Goal: Information Seeking & Learning: Learn about a topic

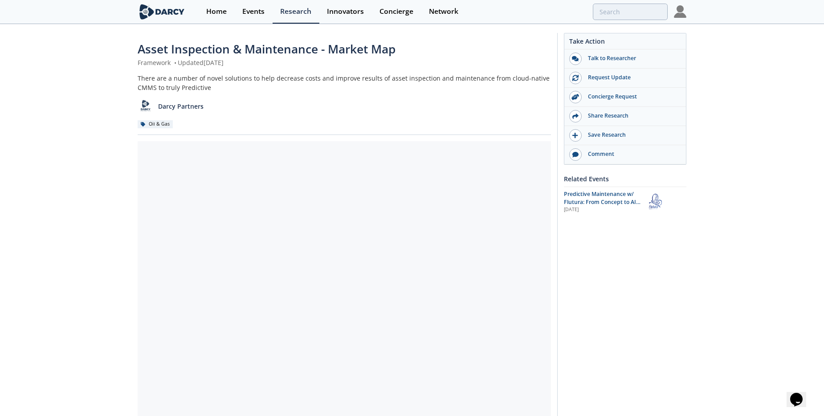
click at [184, 82] on div "There are a number of novel solutions to help decrease costs and improve result…" at bounding box center [345, 83] width 414 height 19
click at [170, 86] on div "There are a number of novel solutions to help decrease costs and improve result…" at bounding box center [345, 83] width 414 height 19
click at [291, 17] on link "Research" at bounding box center [296, 12] width 47 height 24
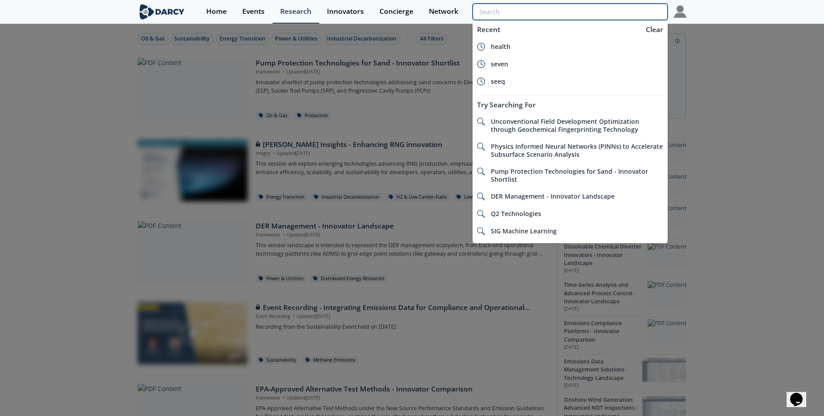
click at [614, 17] on input "search" at bounding box center [570, 12] width 195 height 16
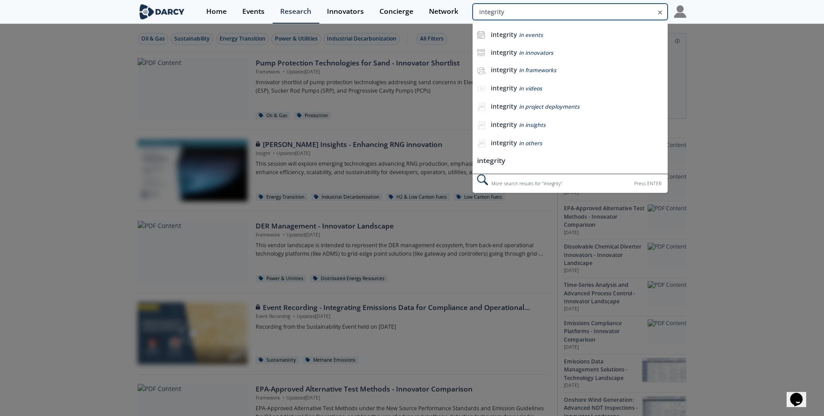
type input "integrity"
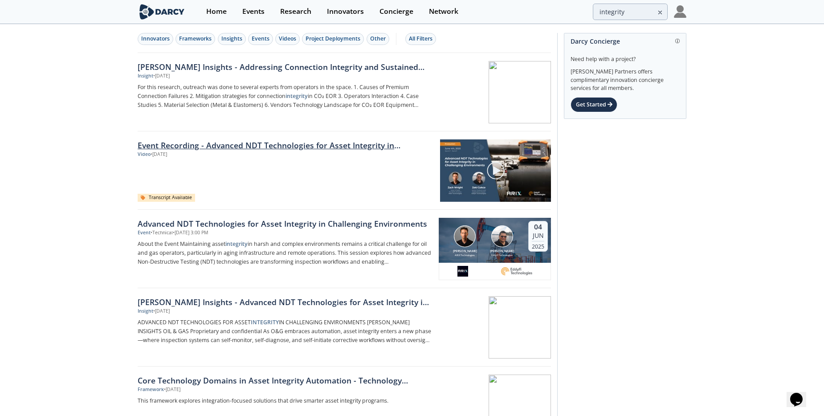
click at [285, 146] on link "Event Recording - Advanced NDT Technologies for Asset Integrity in Challenging …" at bounding box center [286, 145] width 296 height 12
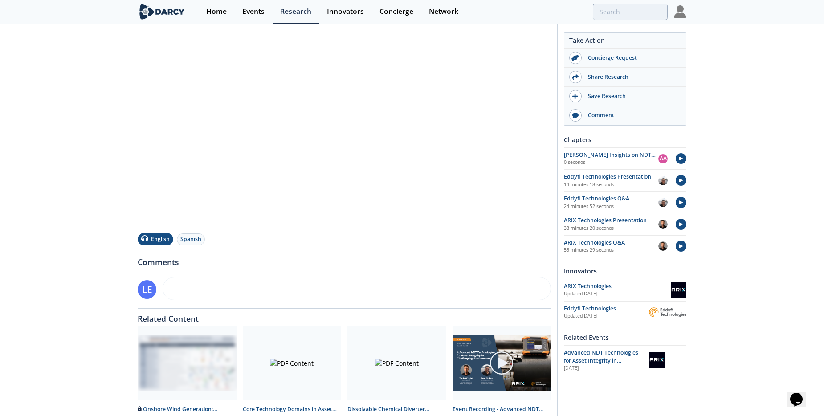
scroll to position [225, 0]
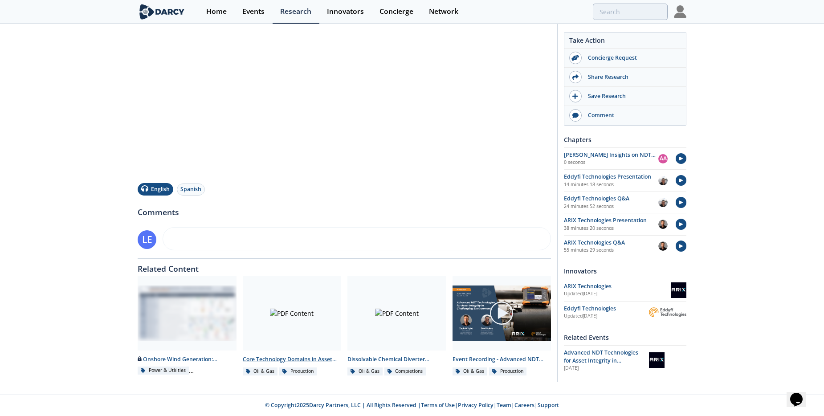
click at [296, 362] on div "Core Technology Domains in Asset Integrity Automation - Technology Landscape" at bounding box center [292, 360] width 99 height 8
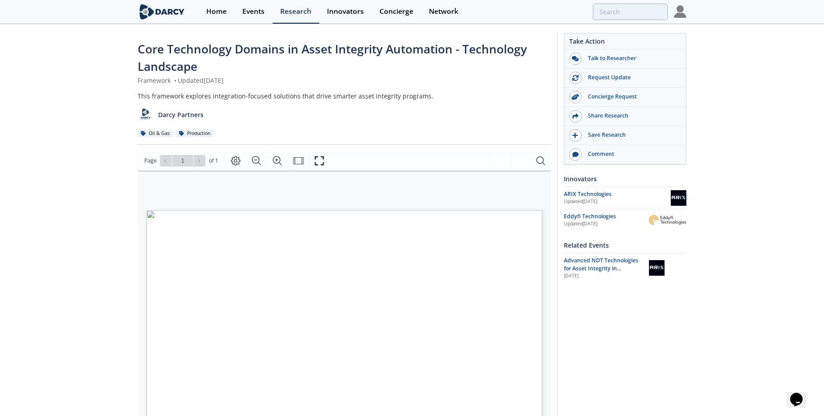
click at [104, 260] on div "Core Technology Domains in Asset Integrity Automation - Technology Landscape Fr…" at bounding box center [412, 348] width 824 height 646
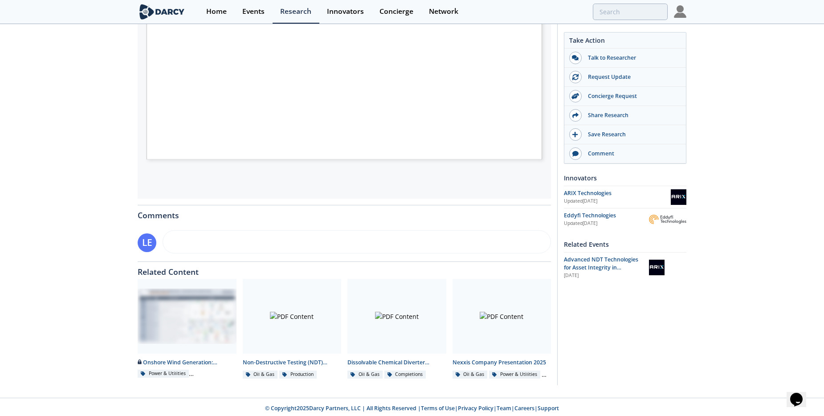
scroll to position [276, 0]
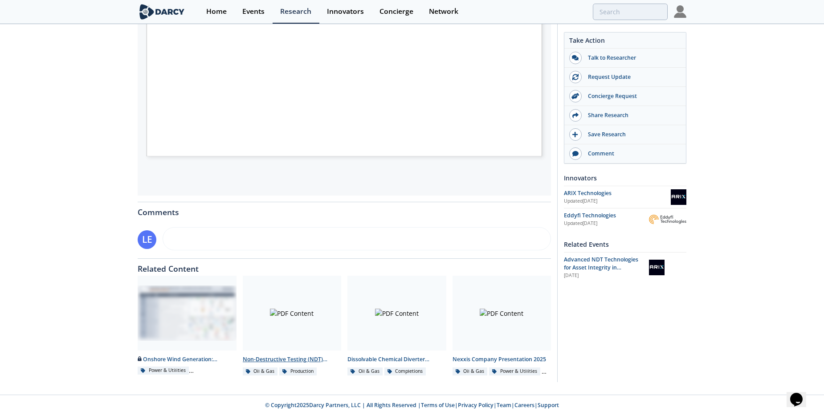
click at [288, 359] on div "Non-Destructive Testing (NDT) Technologies - Innovator Comparison" at bounding box center [292, 360] width 99 height 8
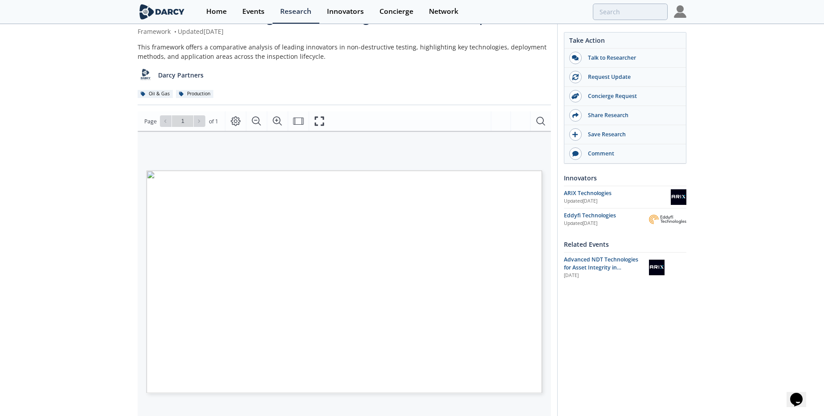
scroll to position [45, 0]
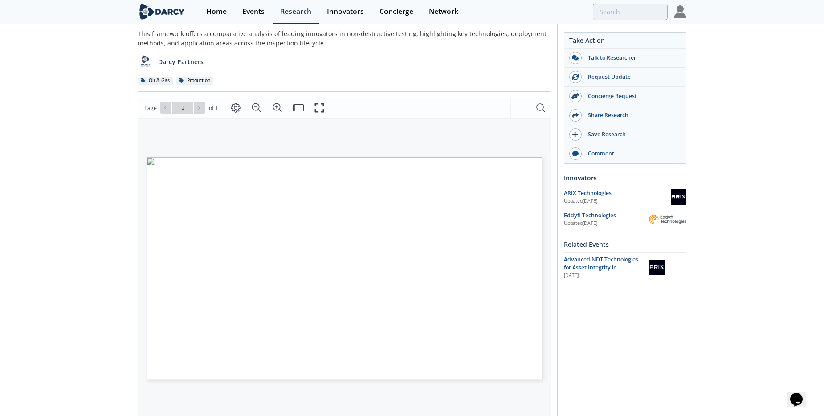
click at [383, 70] on div "Darcy Partners" at bounding box center [345, 59] width 414 height 22
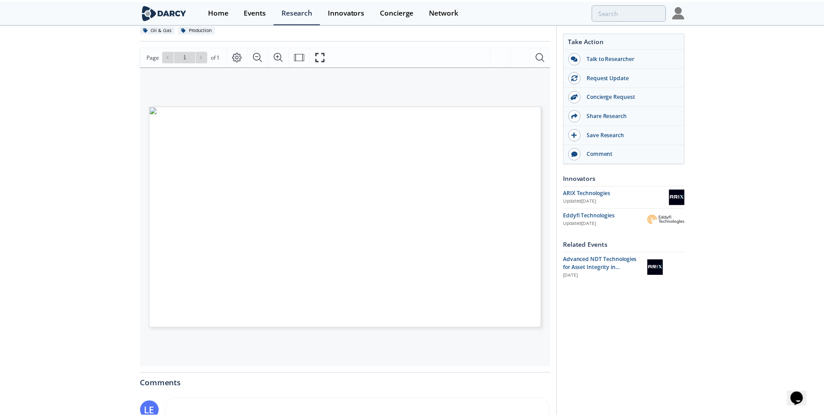
scroll to position [178, 0]
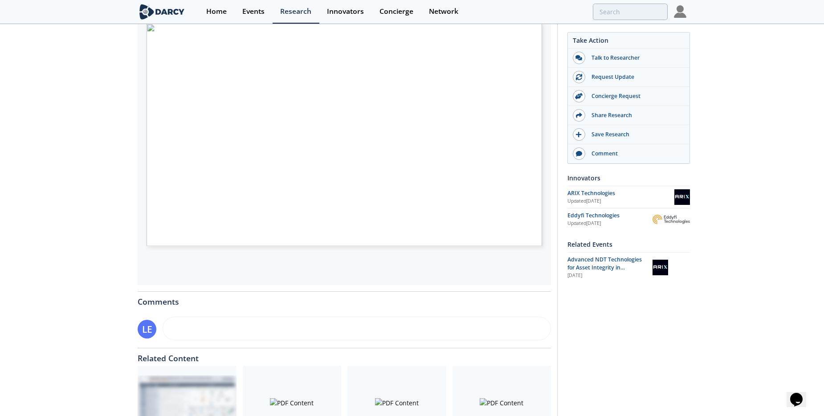
click at [82, 157] on div "Non-Destructive Testing (NDT) Technologies - Innovator Comparison Framework • U…" at bounding box center [412, 166] width 824 height 638
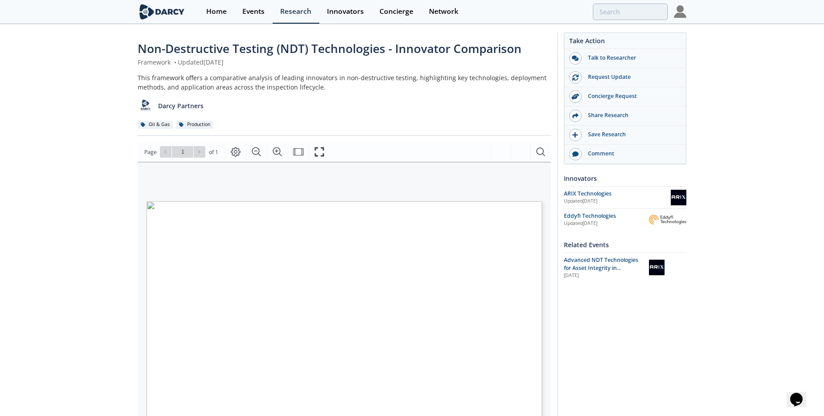
scroll to position [0, 0]
click at [597, 335] on div "Take Action Talk to Researcher Request Update Concierge Request Share Research" at bounding box center [621, 342] width 129 height 618
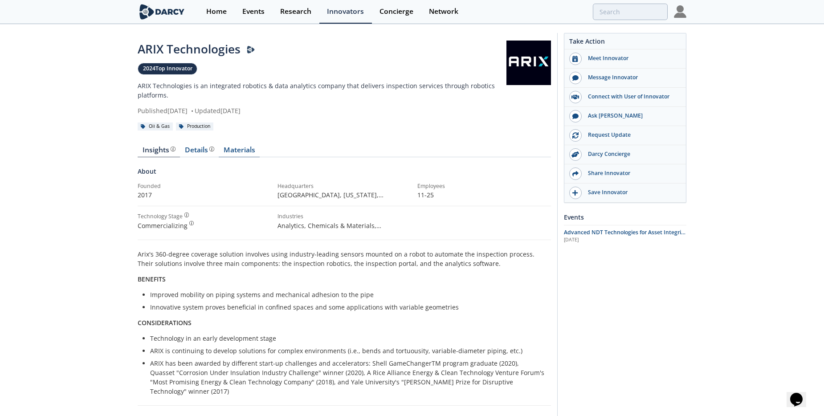
click at [250, 151] on link "Materials" at bounding box center [239, 152] width 41 height 11
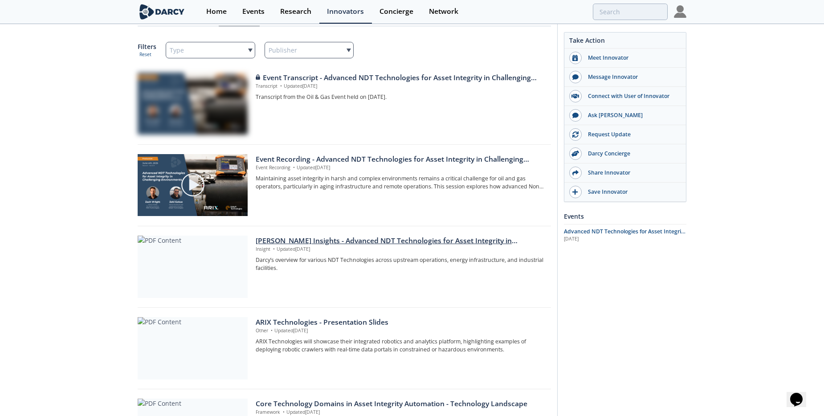
scroll to position [134, 0]
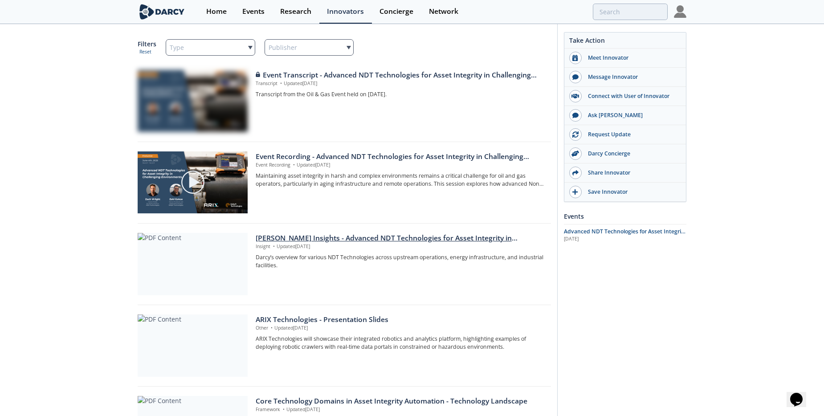
click at [341, 237] on div "[PERSON_NAME] Insights - Advanced NDT Technologies for Asset Integrity in Chall…" at bounding box center [400, 238] width 289 height 11
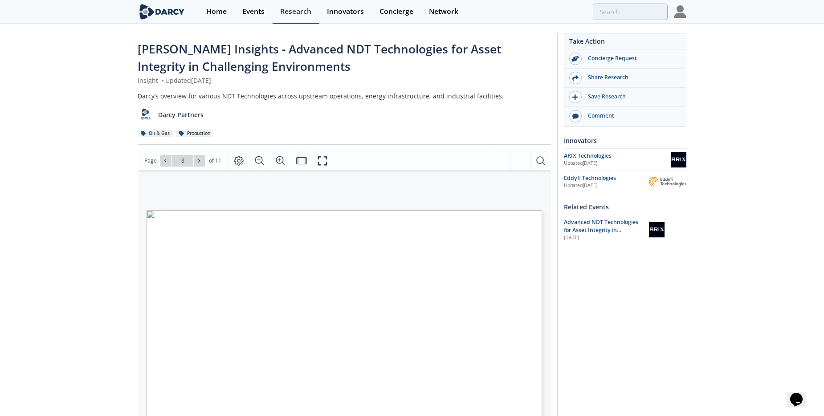
click at [664, 333] on div "Take Action Concierge Request Share Research Save Research Comment Innovators U…" at bounding box center [621, 346] width 129 height 626
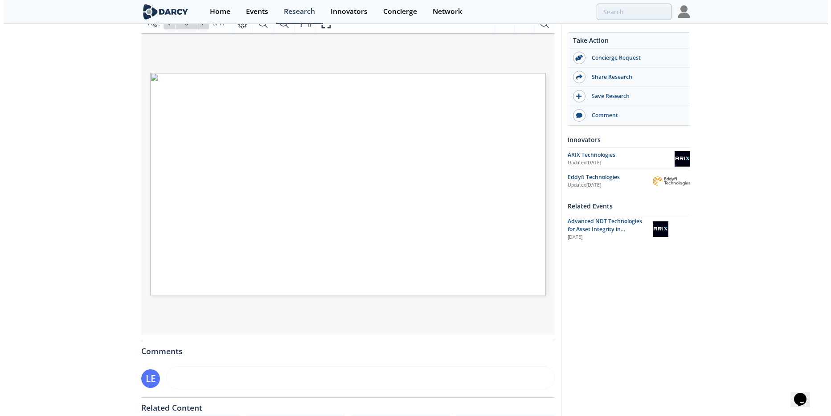
scroll to position [134, 0]
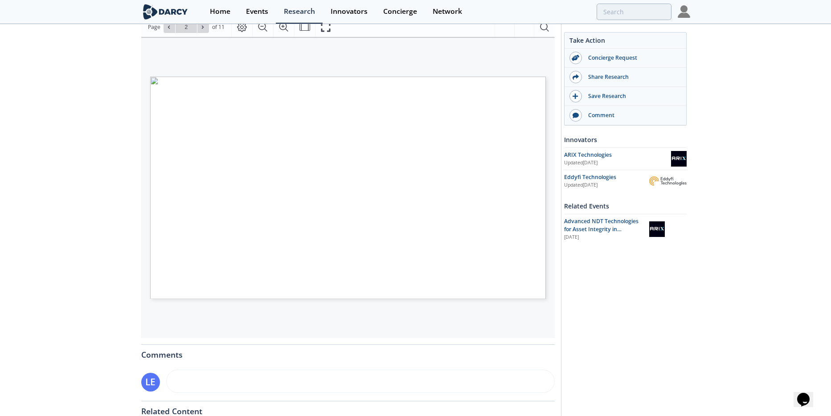
click at [224, 66] on div "As O&G embraces automation, asset integrity enters a new phase—where inspection…" at bounding box center [343, 153] width 405 height 232
click at [201, 28] on icon at bounding box center [202, 27] width 5 height 5
type input "4"
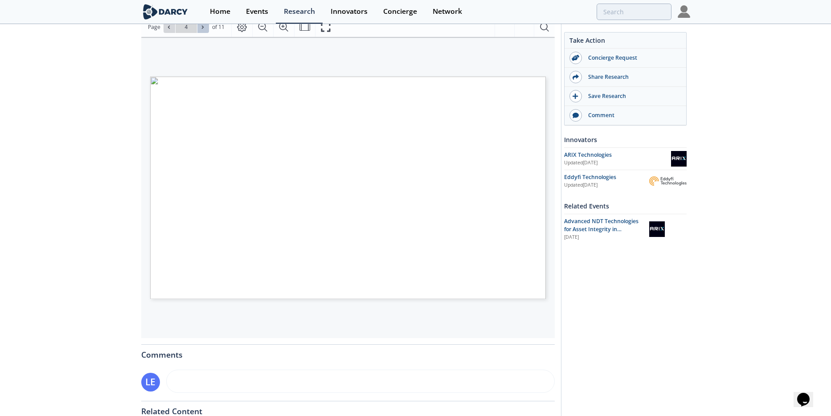
click at [201, 28] on icon at bounding box center [202, 27] width 5 height 5
type input "5"
click at [201, 28] on icon at bounding box center [202, 27] width 5 height 5
type input "6"
click at [201, 28] on icon at bounding box center [202, 27] width 5 height 5
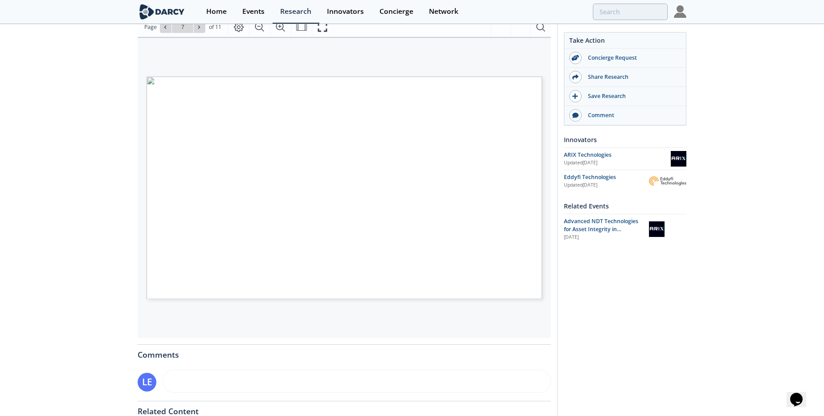
drag, startPoint x: 201, startPoint y: 28, endPoint x: 125, endPoint y: 46, distance: 77.8
click at [125, 46] on div "Darcy Insights - Advanced NDT Technologies for Asset Integrity in Challenging E…" at bounding box center [412, 214] width 824 height 646
click at [203, 30] on button at bounding box center [203, 27] width 12 height 12
click at [164, 29] on button at bounding box center [170, 27] width 12 height 12
click at [206, 32] on button at bounding box center [203, 27] width 12 height 12
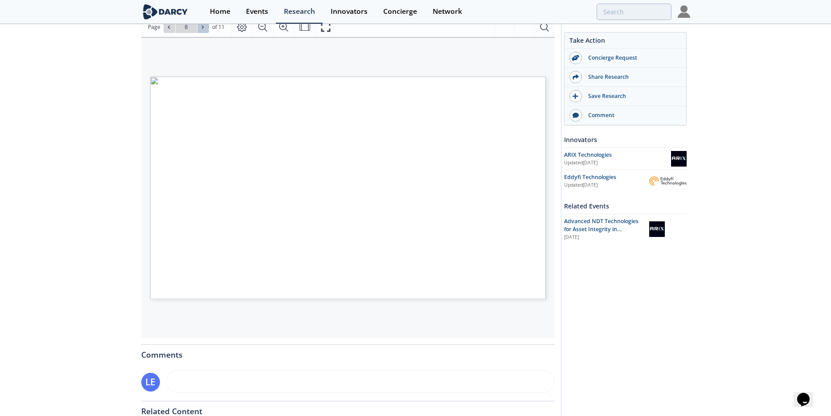
click at [200, 27] on icon at bounding box center [202, 27] width 5 height 5
click at [202, 28] on icon at bounding box center [203, 26] width 2 height 3
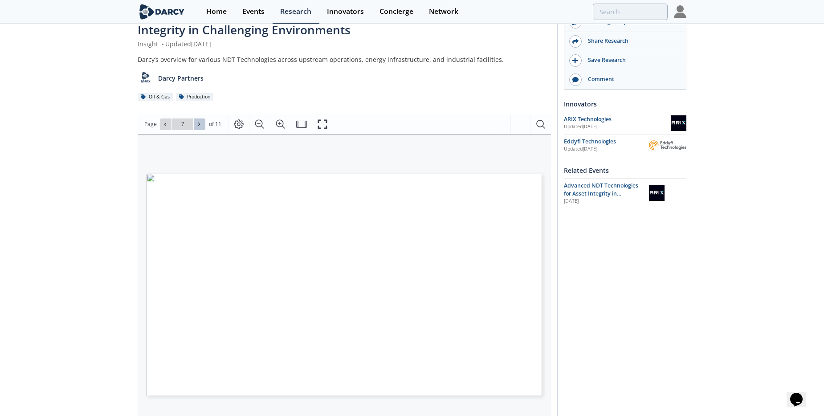
scroll to position [0, 0]
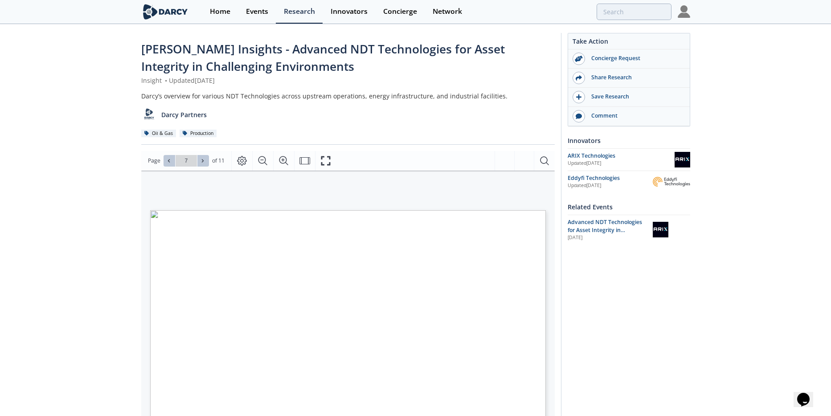
click at [172, 163] on button at bounding box center [170, 161] width 12 height 12
click at [171, 163] on span at bounding box center [169, 161] width 6 height 6
click at [83, 267] on div "Darcy Insights - Advanced NDT Technologies for Asset Integrity in Challenging E…" at bounding box center [412, 348] width 824 height 646
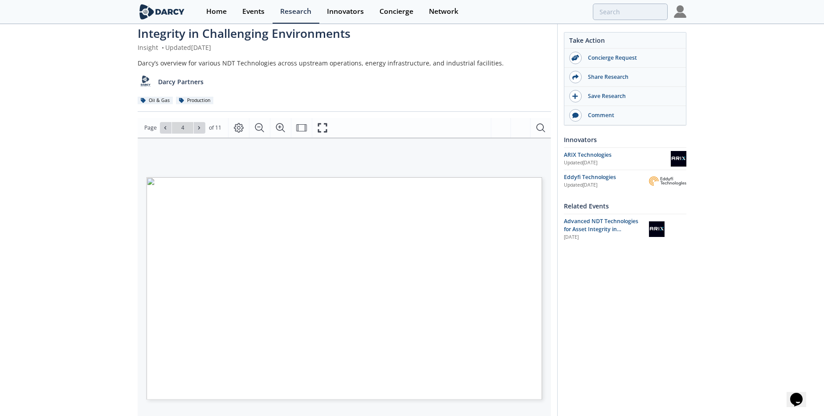
scroll to position [89, 0]
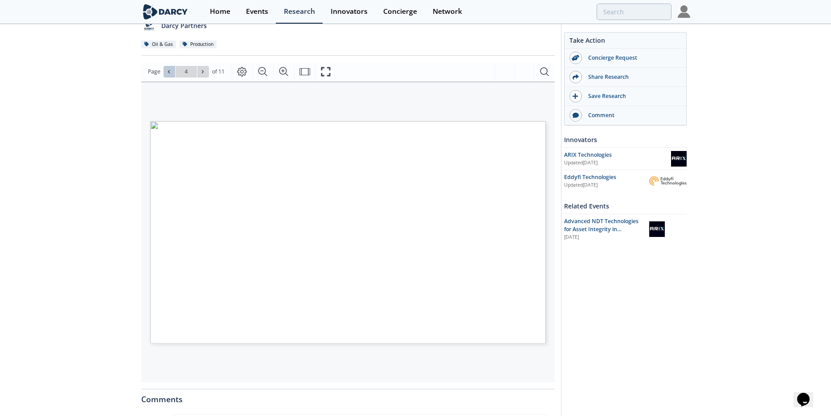
click at [171, 74] on icon at bounding box center [168, 71] width 5 height 5
click at [171, 71] on span at bounding box center [169, 72] width 6 height 6
click at [197, 70] on button at bounding box center [203, 72] width 12 height 12
click at [203, 76] on button at bounding box center [203, 72] width 12 height 12
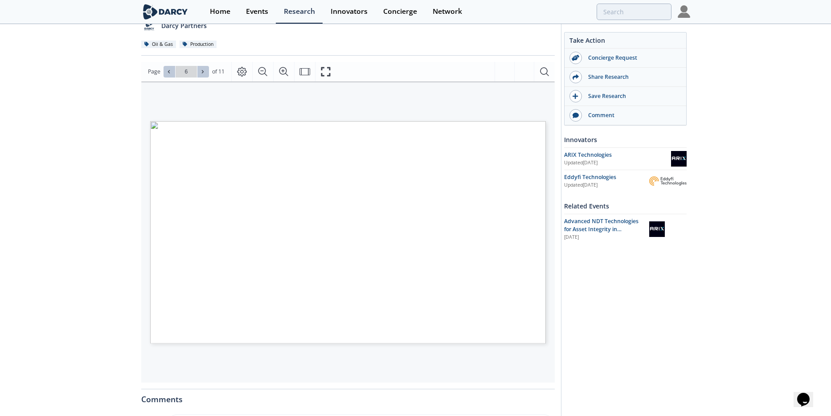
click at [173, 71] on button at bounding box center [170, 72] width 12 height 12
click at [199, 68] on button at bounding box center [203, 72] width 12 height 12
click at [201, 72] on icon at bounding box center [202, 71] width 5 height 5
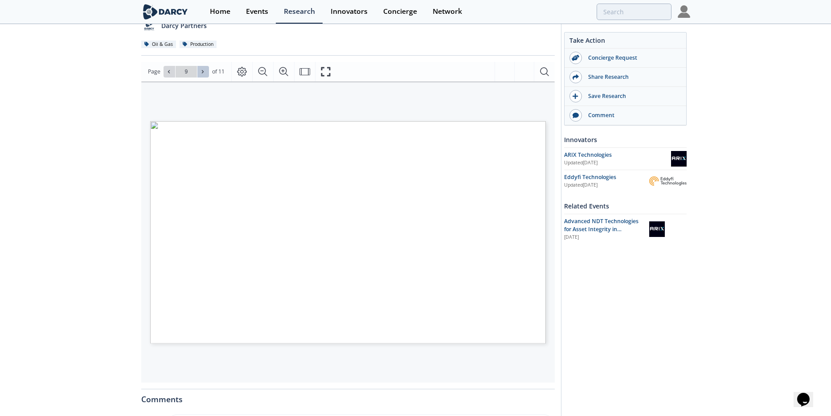
click at [201, 72] on icon at bounding box center [202, 71] width 5 height 5
type input "10"
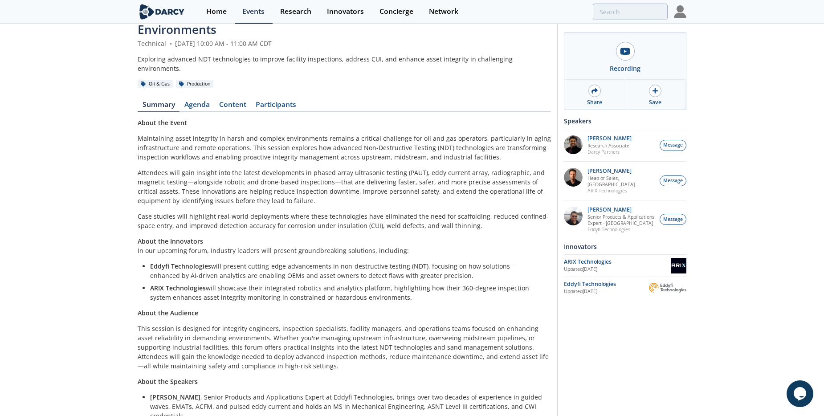
scroll to position [87, 0]
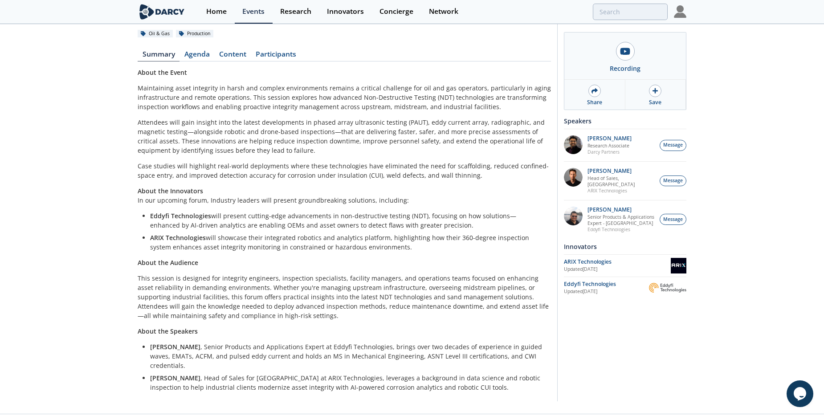
click at [271, 215] on li "Eddyfi Technologies will present cutting-edge advancements in non-destructive t…" at bounding box center [347, 220] width 395 height 19
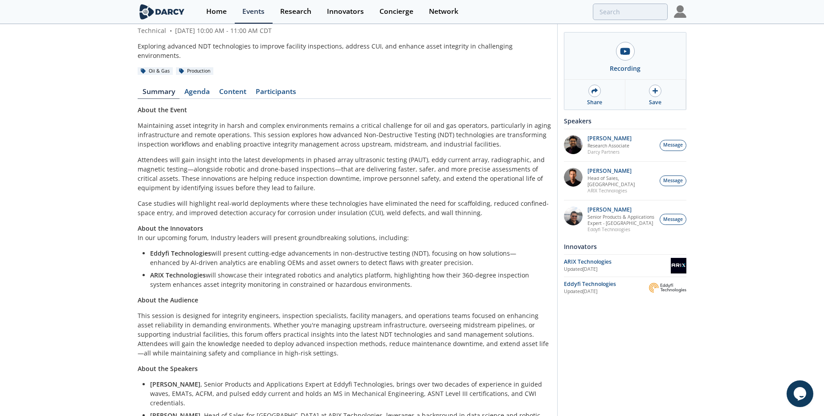
scroll to position [0, 0]
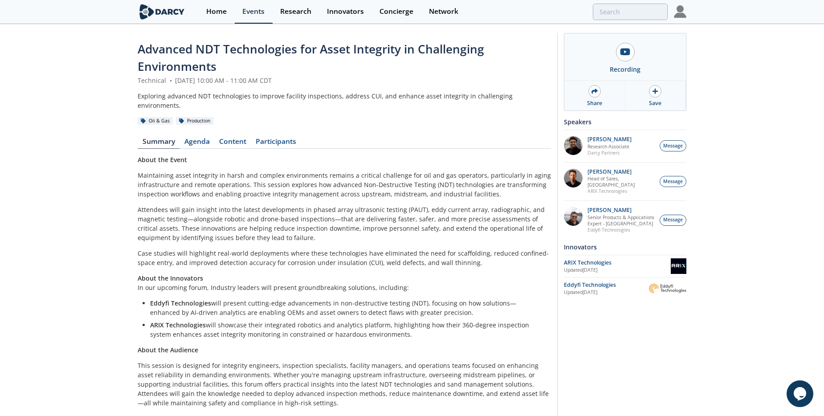
click at [258, 125] on div "Advanced NDT Technologies for Asset Integrity in Challenging Environments Techn…" at bounding box center [345, 263] width 414 height 445
click at [239, 138] on link "Content" at bounding box center [232, 143] width 37 height 11
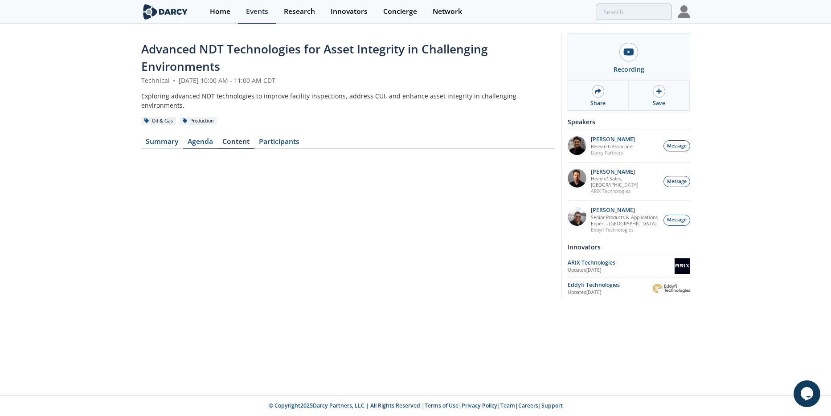
click at [203, 138] on link "Agenda" at bounding box center [200, 143] width 35 height 11
click at [194, 138] on link "Agenda" at bounding box center [200, 143] width 35 height 11
click at [233, 138] on link "Content" at bounding box center [236, 143] width 37 height 11
click at [638, 67] on div "Recording" at bounding box center [629, 69] width 31 height 9
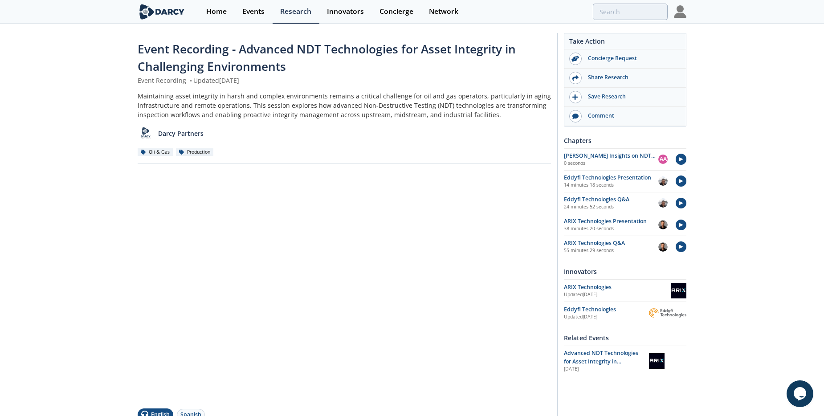
drag, startPoint x: 812, startPoint y: 0, endPoint x: 84, endPoint y: 125, distance: 738.8
click at [84, 125] on div "Event Recording - Advanced NDT Technologies for Asset Integrity in Challenging …" at bounding box center [412, 322] width 824 height 595
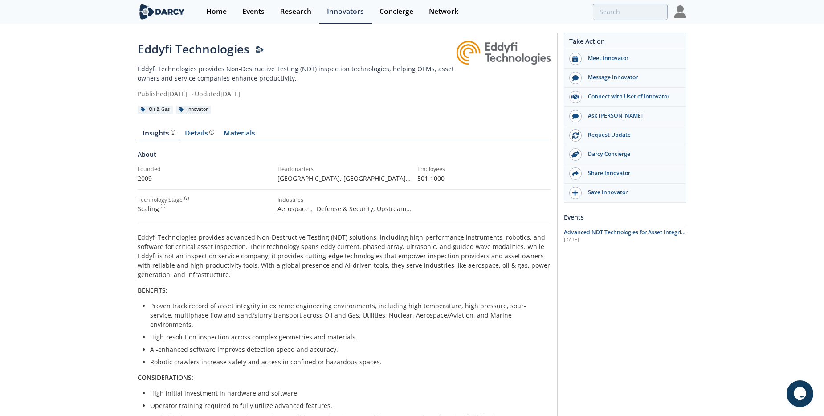
drag, startPoint x: 246, startPoint y: 134, endPoint x: 233, endPoint y: 217, distance: 84.8
click at [246, 134] on link "Materials" at bounding box center [239, 135] width 41 height 11
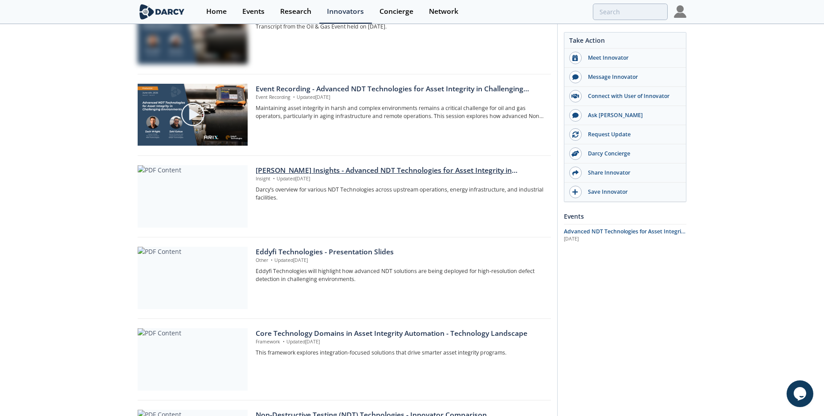
scroll to position [312, 0]
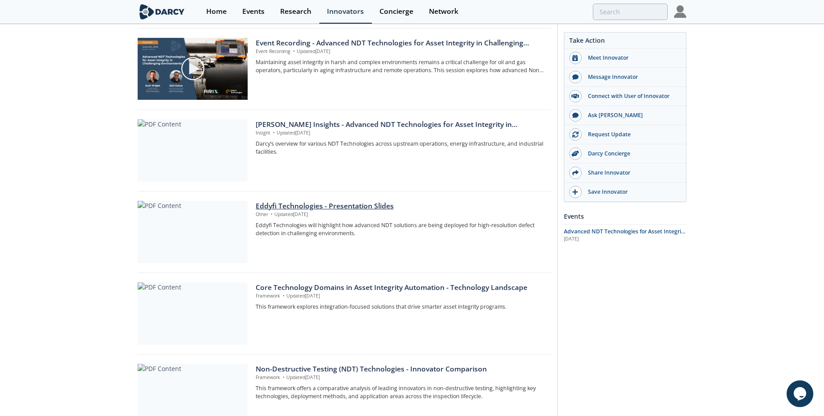
click at [324, 203] on div "Eddyfi Technologies - Presentation Slides" at bounding box center [400, 206] width 289 height 11
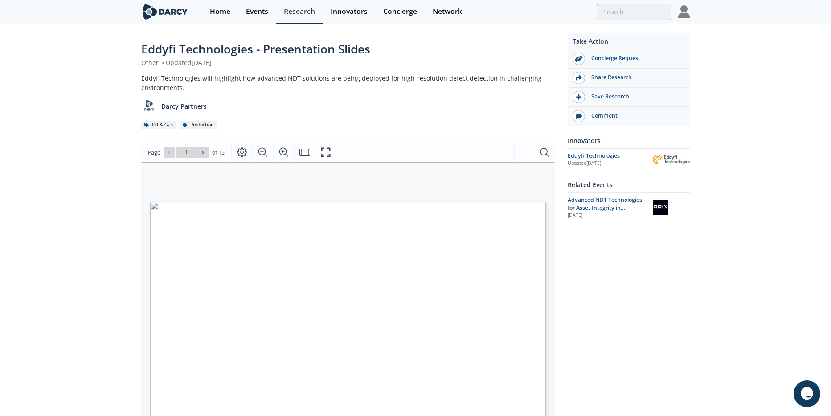
type input "2"
click at [102, 188] on div "Eddyfi Technologies - Presentation Slides Other • Updated [DATE] Eddyfi Technol…" at bounding box center [412, 344] width 824 height 638
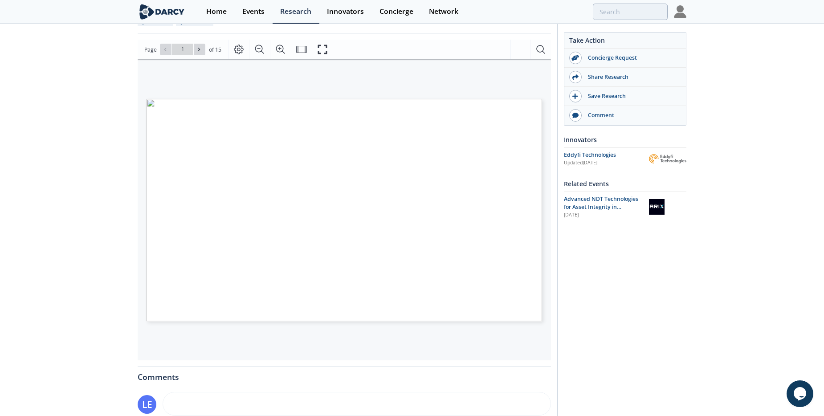
scroll to position [89, 0]
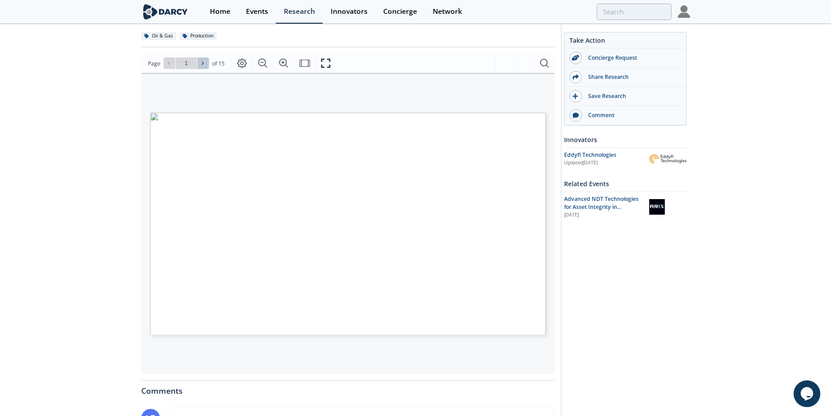
click at [201, 59] on button at bounding box center [203, 63] width 12 height 12
type input "3"
click at [201, 59] on button at bounding box center [203, 63] width 12 height 12
type input "4"
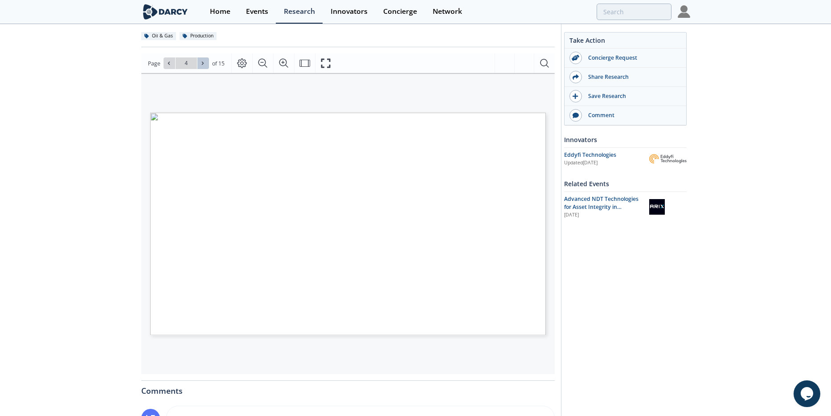
click at [201, 59] on button at bounding box center [203, 63] width 12 height 12
type input "6"
click at [201, 59] on button at bounding box center [203, 63] width 12 height 12
type input "7"
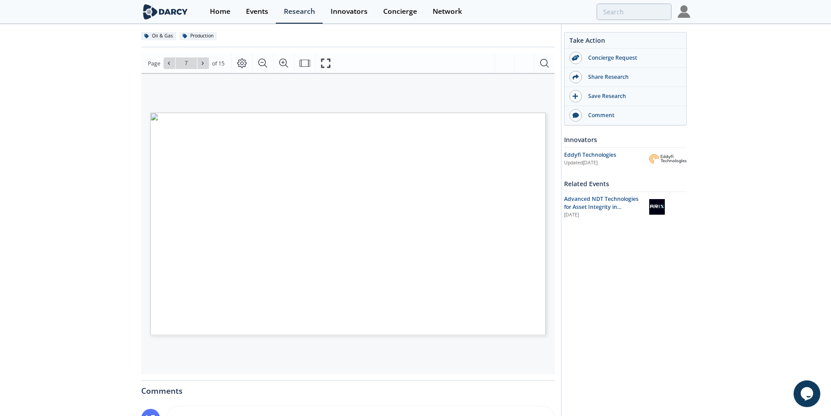
click at [201, 59] on button at bounding box center [203, 63] width 12 height 12
type input "8"
click at [201, 59] on button at bounding box center [203, 63] width 12 height 12
type input "9"
click at [201, 59] on button at bounding box center [203, 63] width 12 height 12
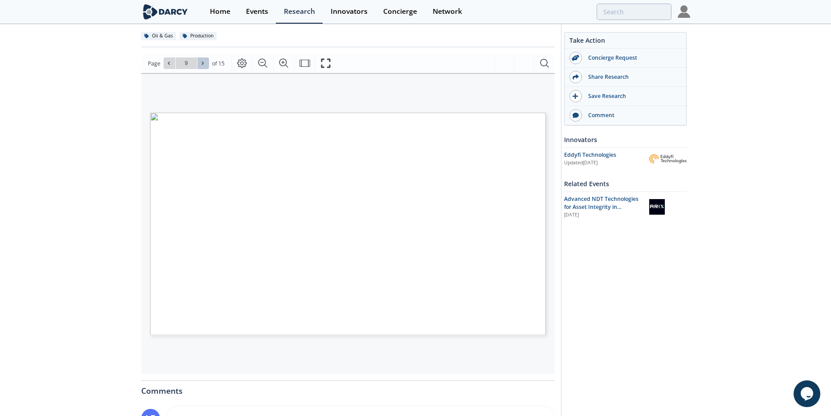
type input "10"
click at [201, 59] on button at bounding box center [203, 63] width 12 height 12
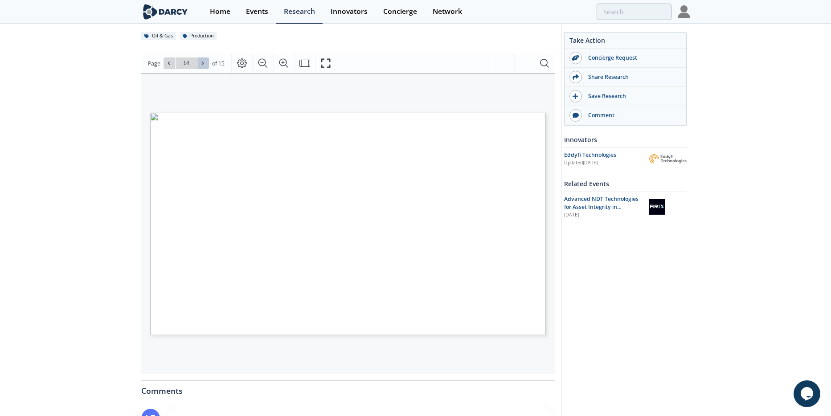
click at [201, 59] on button at bounding box center [203, 63] width 12 height 12
type input "15"
click at [201, 59] on div "Go to Page 15" at bounding box center [186, 63] width 45 height 12
